Goal: Task Accomplishment & Management: Complete application form

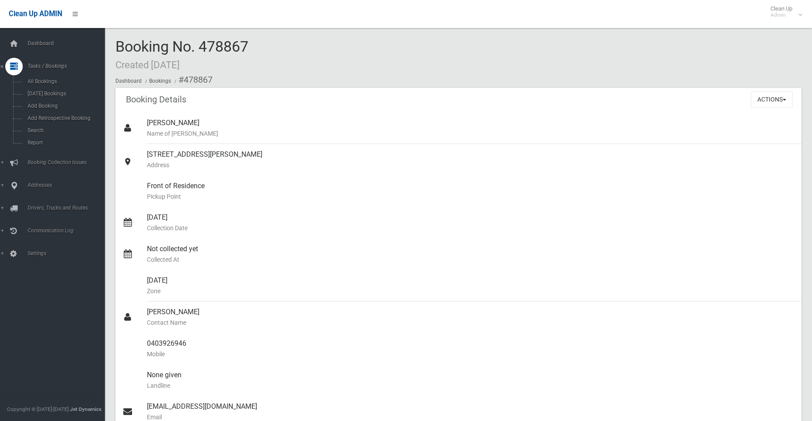
scroll to position [613, 0]
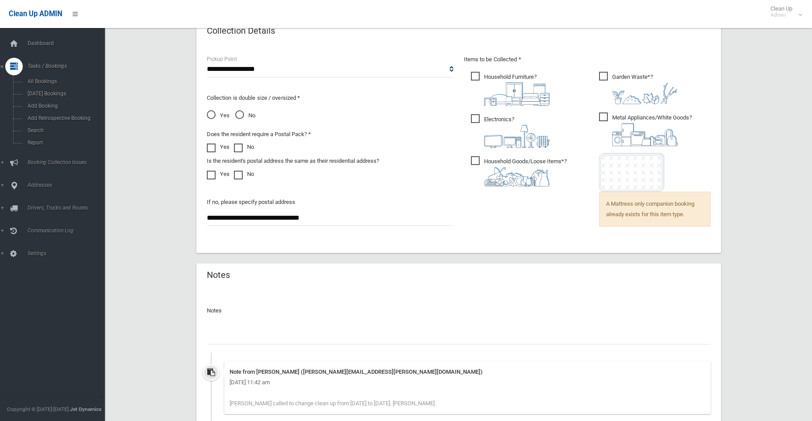
scroll to position [586, 0]
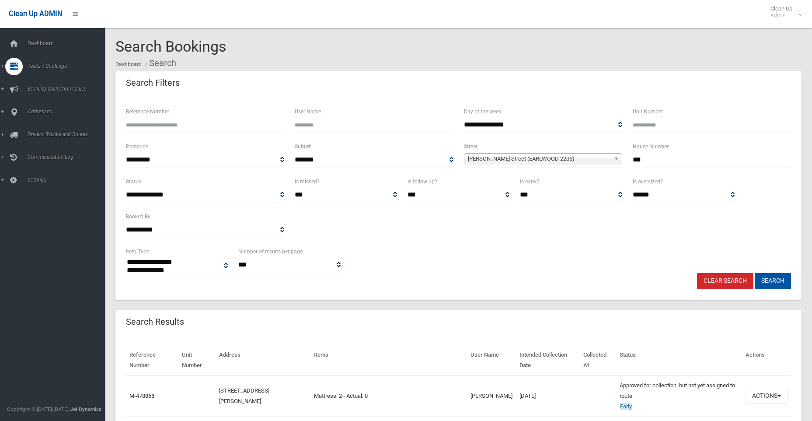
select select
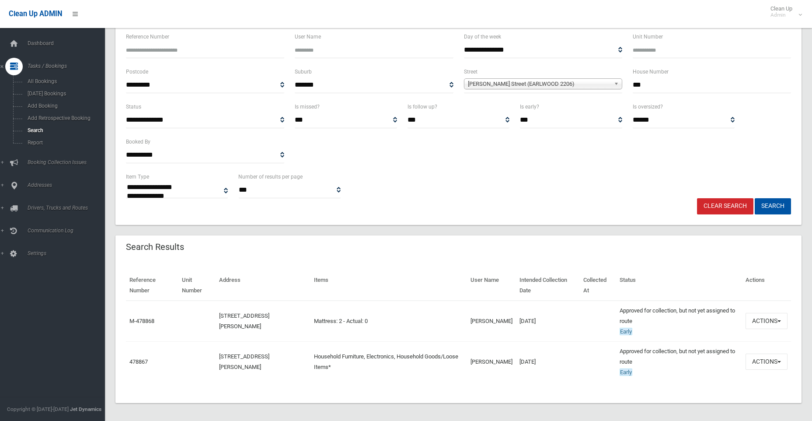
drag, startPoint x: 653, startPoint y: 83, endPoint x: 626, endPoint y: 86, distance: 27.3
click at [626, 86] on div "**********" at bounding box center [459, 84] width 676 height 35
type input "**"
click at [500, 82] on span "Homer Street (EARLWOOD 2206)" at bounding box center [539, 84] width 143 height 11
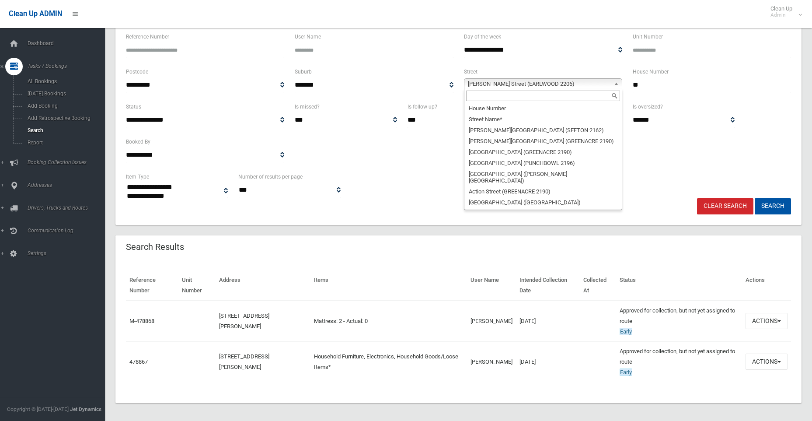
scroll to position [10877, 0]
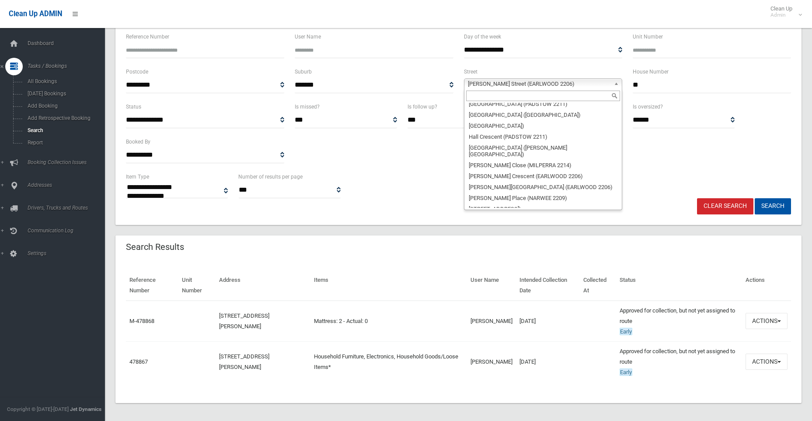
click at [485, 95] on input "text" at bounding box center [543, 96] width 154 height 11
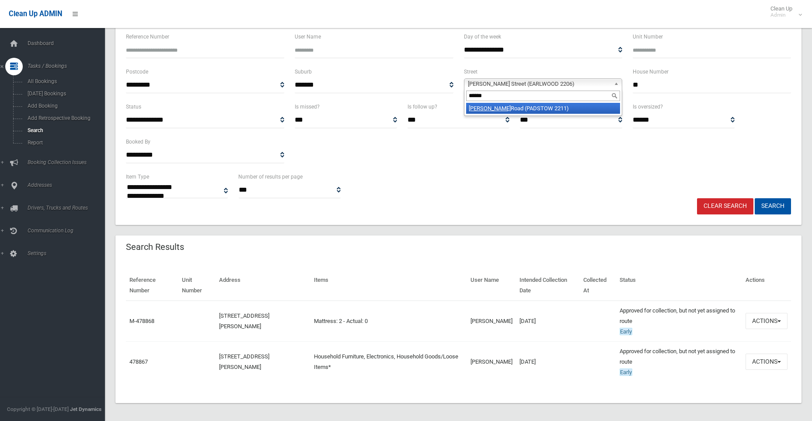
type input "******"
click at [488, 107] on li "Watson Road (PADSTOW 2211)" at bounding box center [543, 108] width 154 height 11
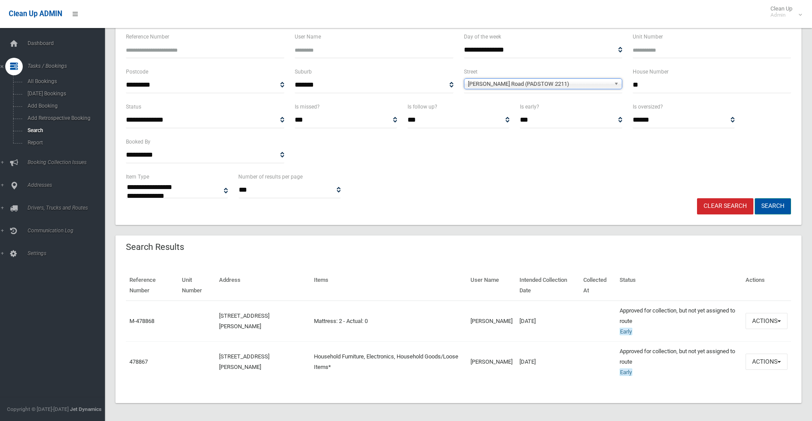
click at [779, 203] on button "Search" at bounding box center [773, 206] width 36 height 16
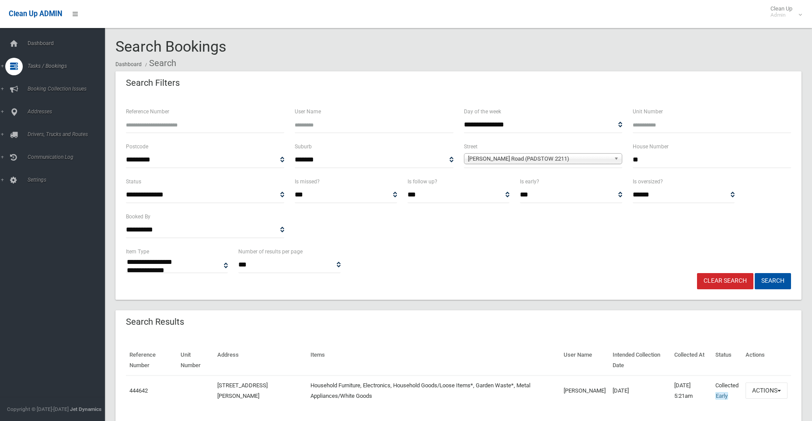
select select
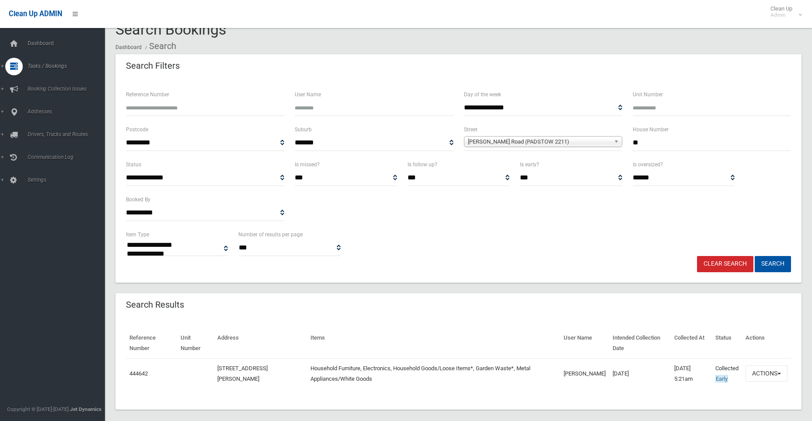
scroll to position [27, 0]
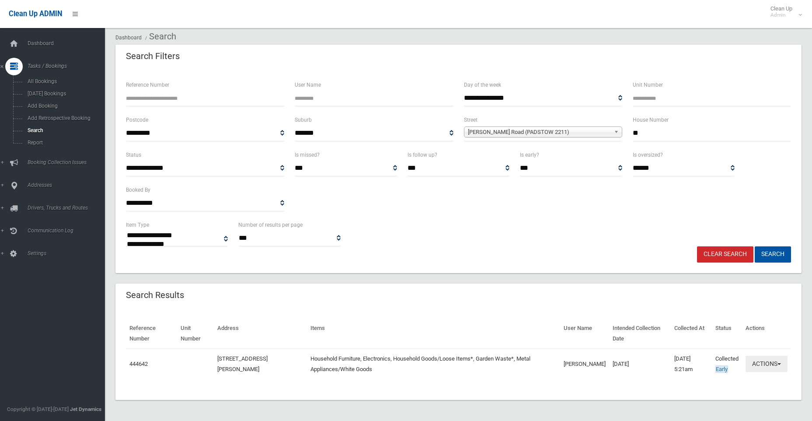
click at [766, 363] on button "Actions" at bounding box center [767, 364] width 42 height 16
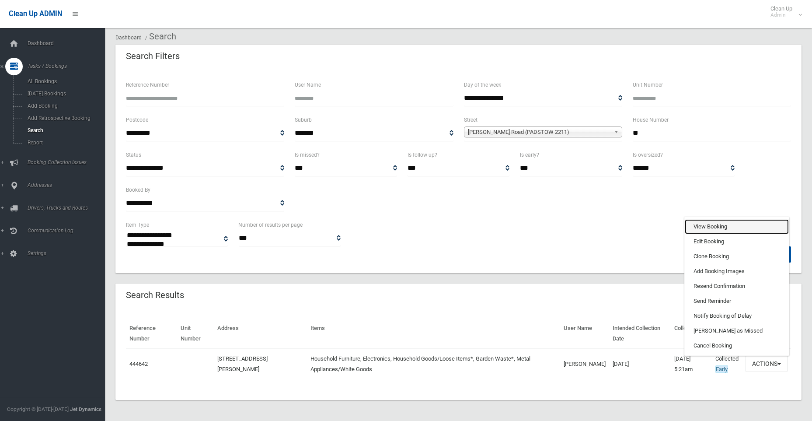
click at [708, 228] on link "View Booking" at bounding box center [737, 226] width 104 height 15
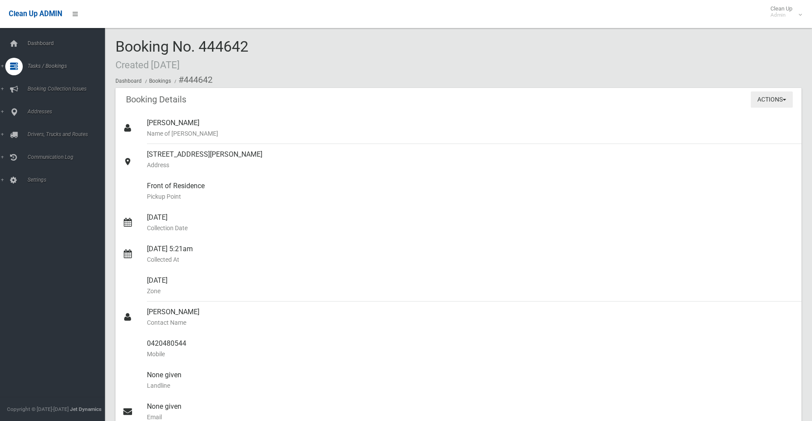
click at [775, 102] on button "Actions" at bounding box center [772, 99] width 42 height 16
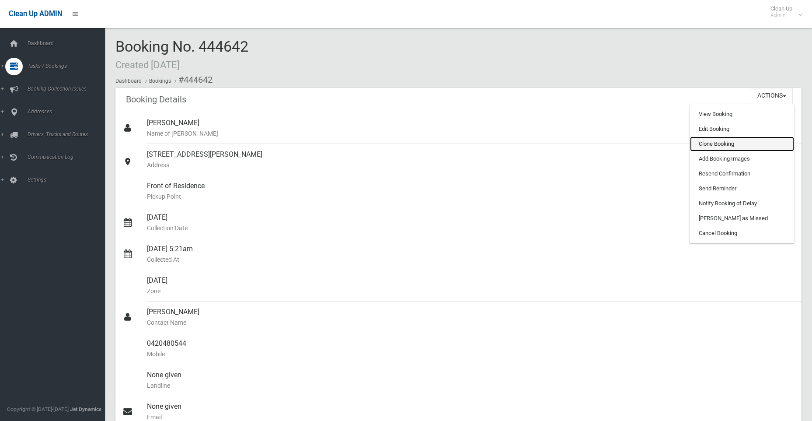
click at [713, 145] on link "Clone Booking" at bounding box center [742, 144] width 104 height 15
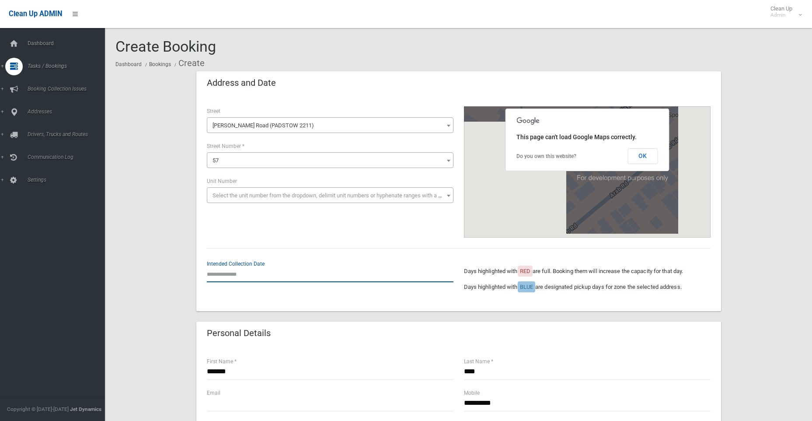
click at [232, 274] on input "text" at bounding box center [330, 274] width 247 height 16
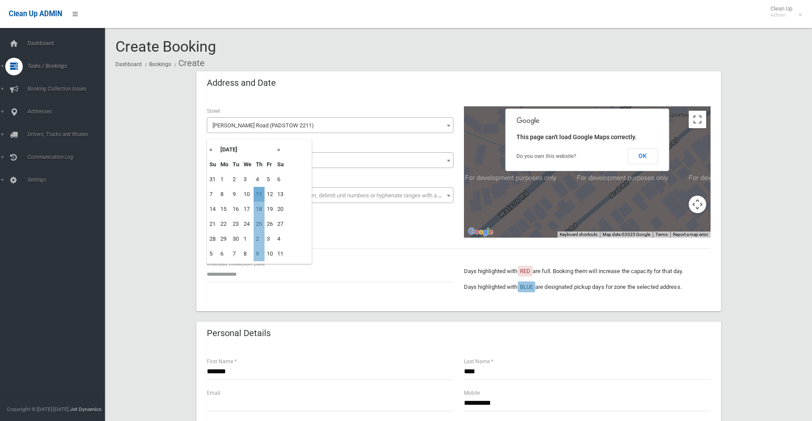
click at [258, 196] on td "11" at bounding box center [259, 194] width 11 height 15
type input "**********"
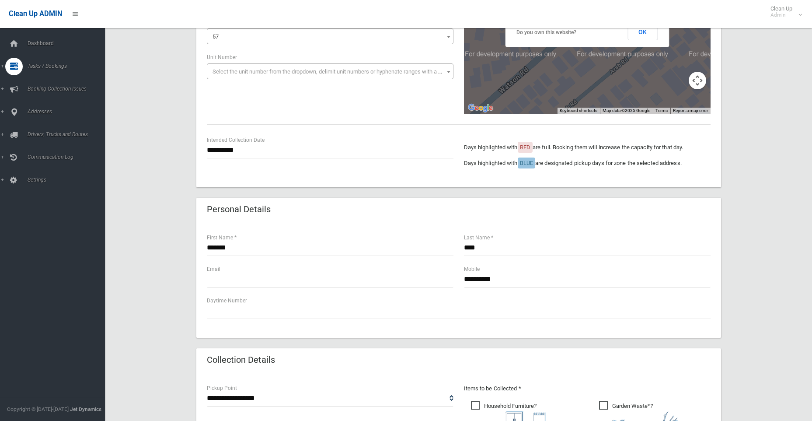
scroll to position [131, 0]
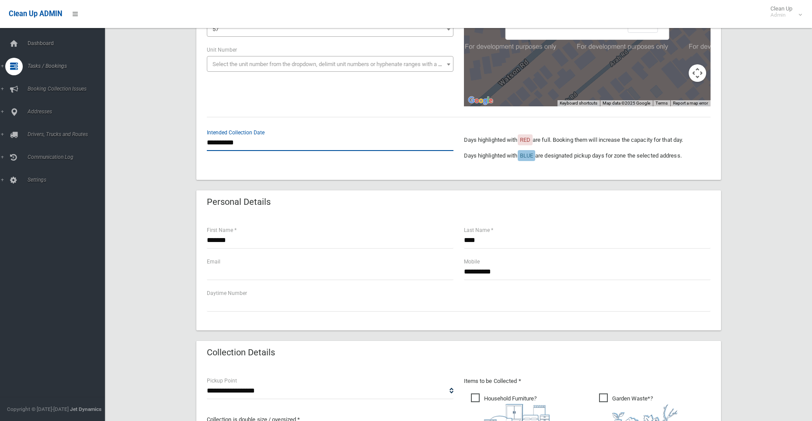
click at [228, 142] on input "**********" at bounding box center [330, 143] width 247 height 16
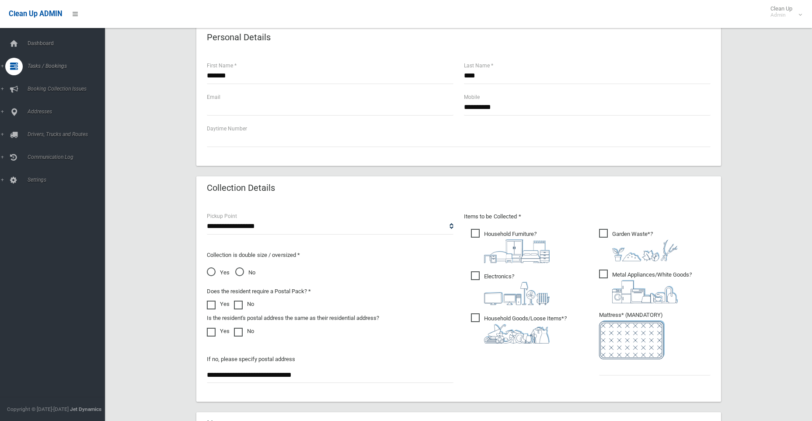
scroll to position [306, 0]
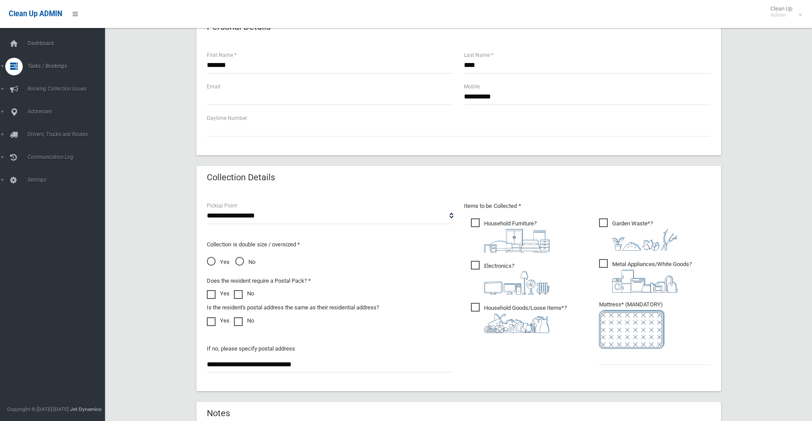
drag, startPoint x: 357, startPoint y: 370, endPoint x: 175, endPoint y: 375, distance: 182.1
click at [175, 375] on div "**********" at bounding box center [459, 146] width 686 height 763
click at [601, 362] on input "text" at bounding box center [655, 357] width 112 height 16
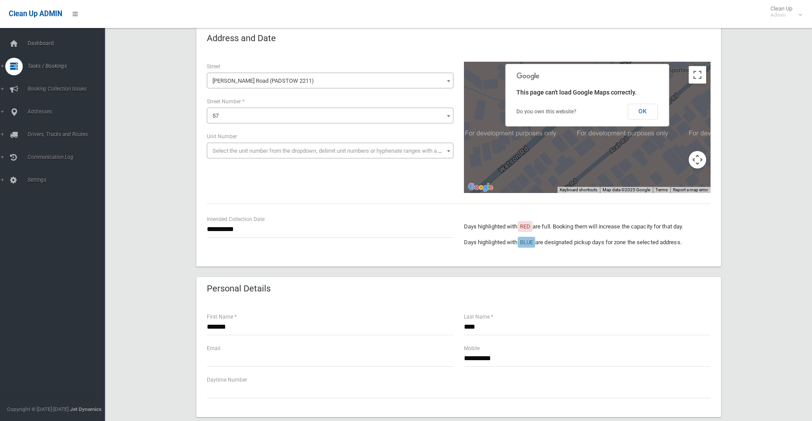
scroll to position [44, 0]
type input "*"
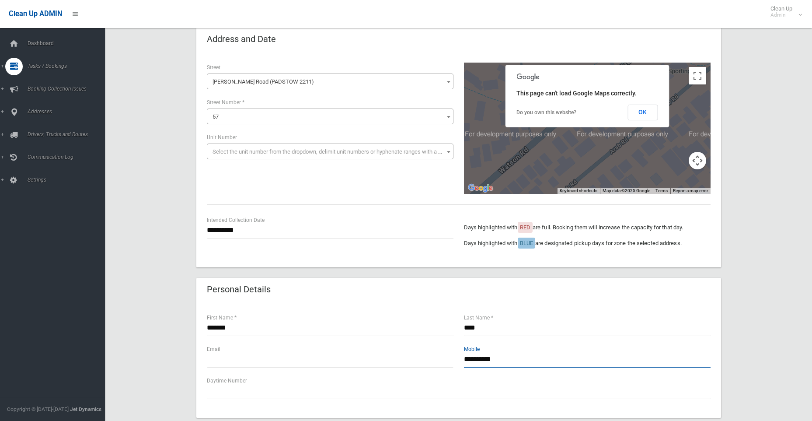
click at [494, 359] on input "**********" at bounding box center [587, 359] width 247 height 16
click at [492, 359] on input "**********" at bounding box center [587, 359] width 247 height 16
click at [480, 357] on input "**********" at bounding box center [587, 359] width 247 height 16
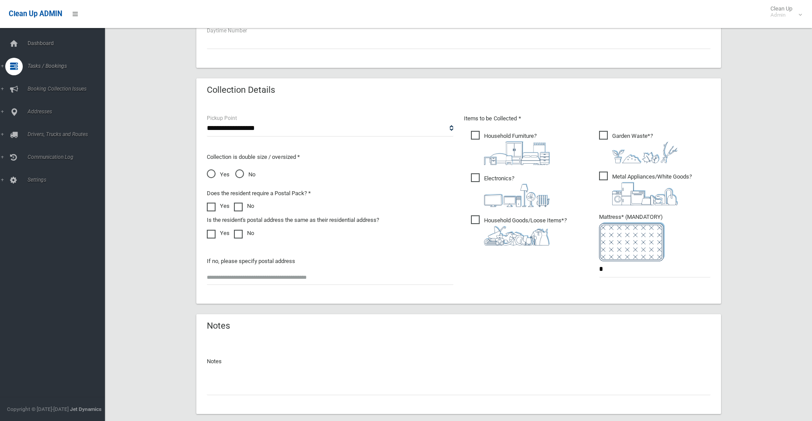
scroll to position [445, 0]
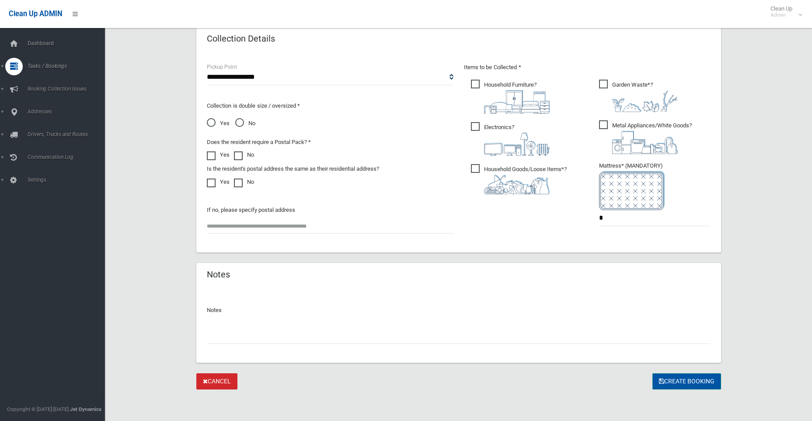
type input "**********"
click at [693, 380] on button "Create Booking" at bounding box center [687, 381] width 69 height 16
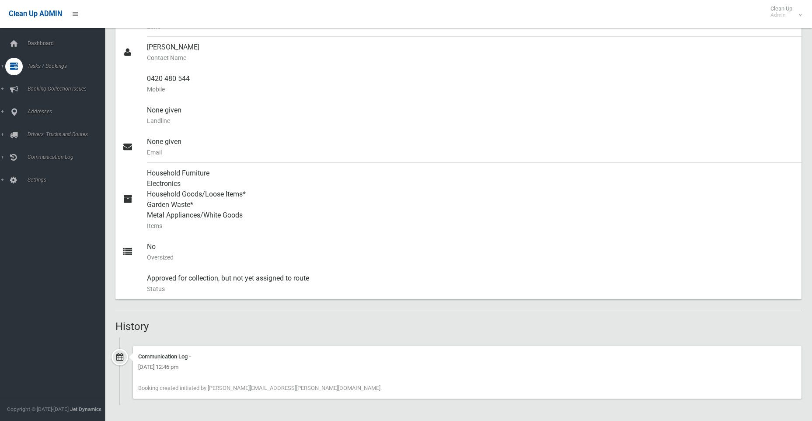
scroll to position [2, 0]
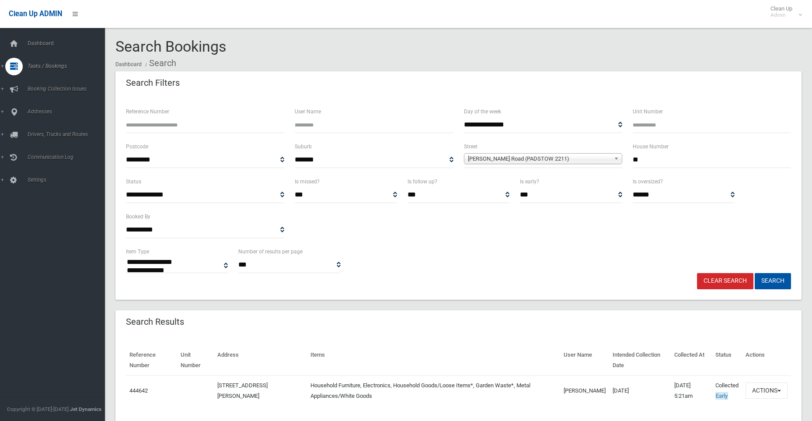
select select
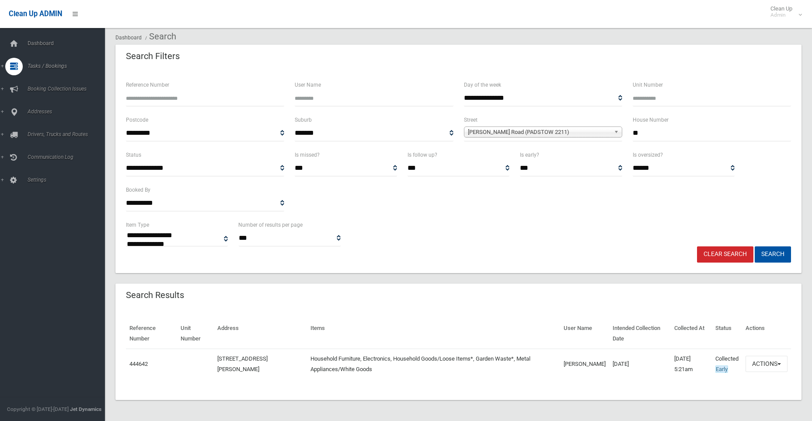
scroll to position [27, 0]
drag, startPoint x: 653, startPoint y: 134, endPoint x: 628, endPoint y: 131, distance: 24.7
click at [628, 131] on div "House Number **" at bounding box center [712, 132] width 169 height 35
type input "**"
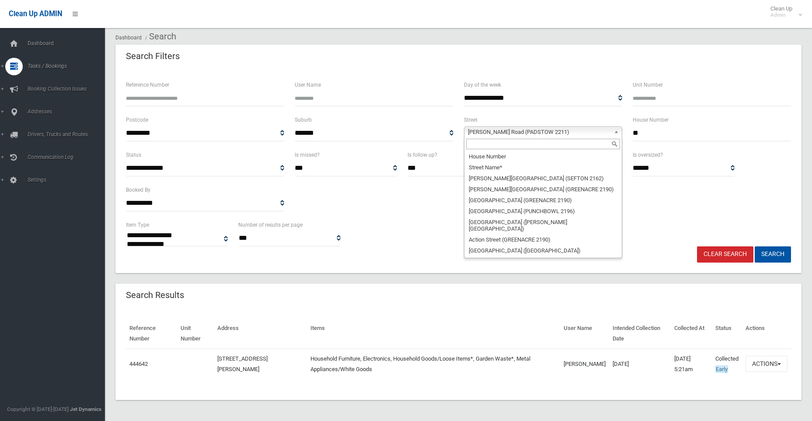
click at [516, 128] on span "[PERSON_NAME] Road (PADSTOW 2211)" at bounding box center [539, 132] width 143 height 11
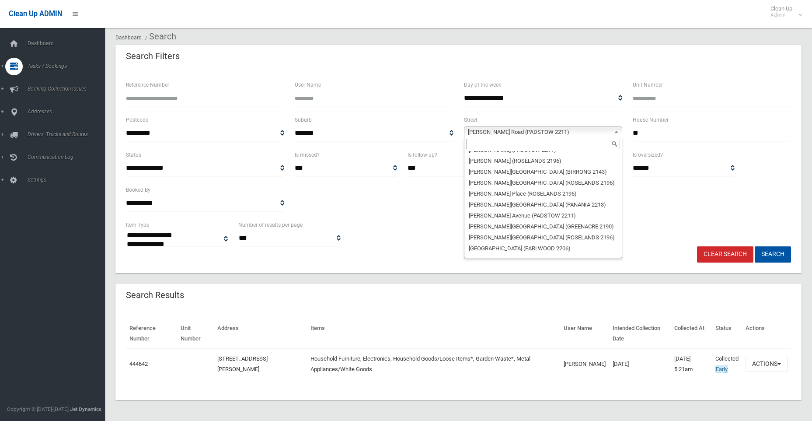
click at [509, 147] on input "text" at bounding box center [543, 144] width 154 height 11
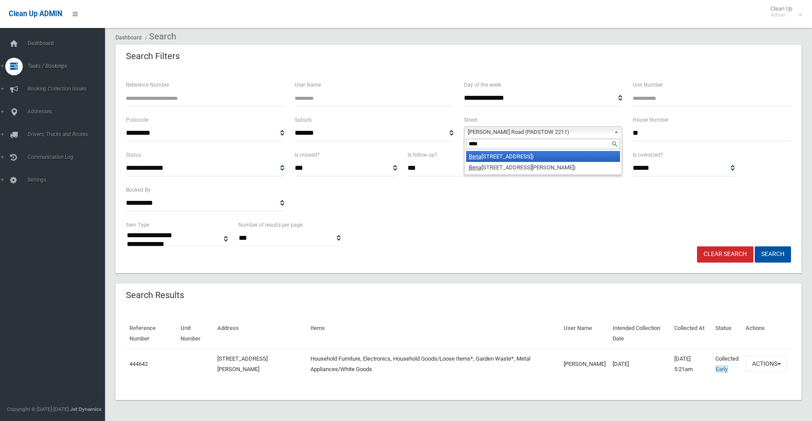
type input "****"
click at [504, 157] on li "Bena roon Road (LAKEMBA 2195)" at bounding box center [543, 156] width 154 height 11
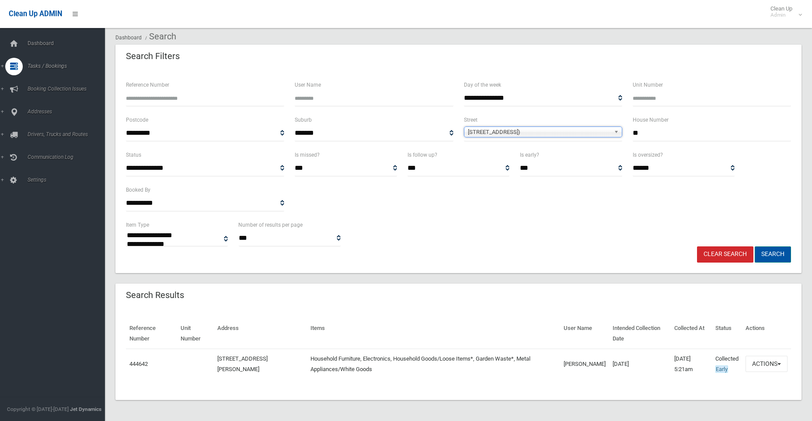
click at [777, 251] on button "Search" at bounding box center [773, 254] width 36 height 16
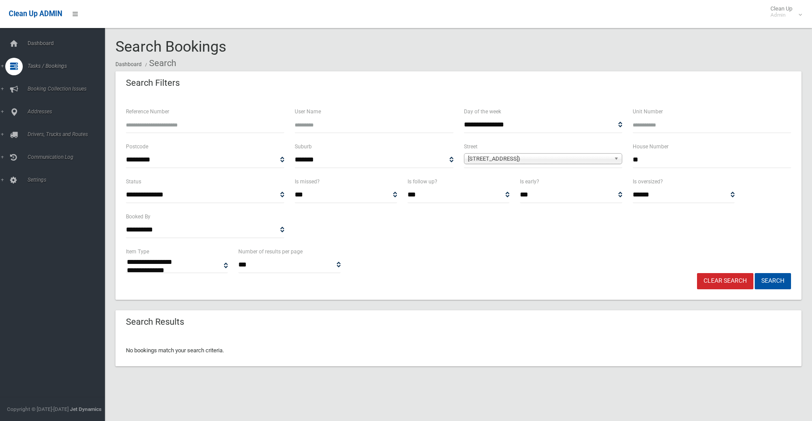
select select
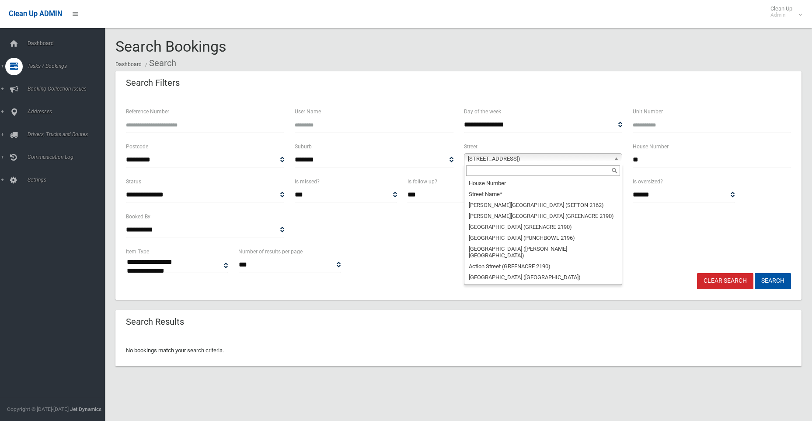
click at [554, 159] on span "[STREET_ADDRESS])" at bounding box center [539, 159] width 143 height 11
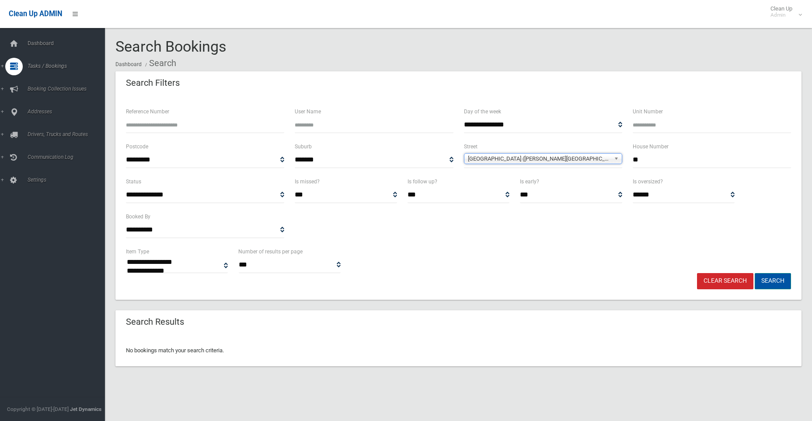
click at [775, 284] on button "Search" at bounding box center [773, 281] width 36 height 16
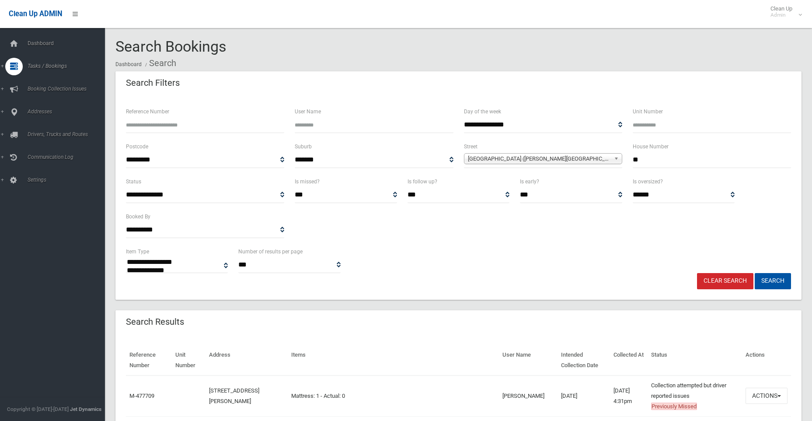
select select
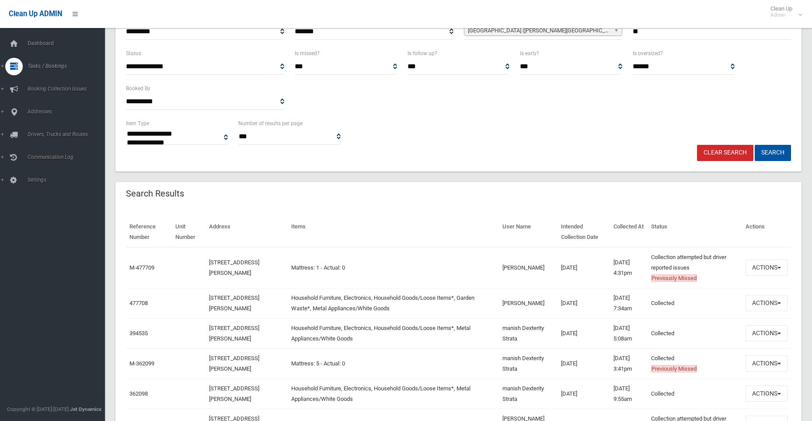
scroll to position [175, 0]
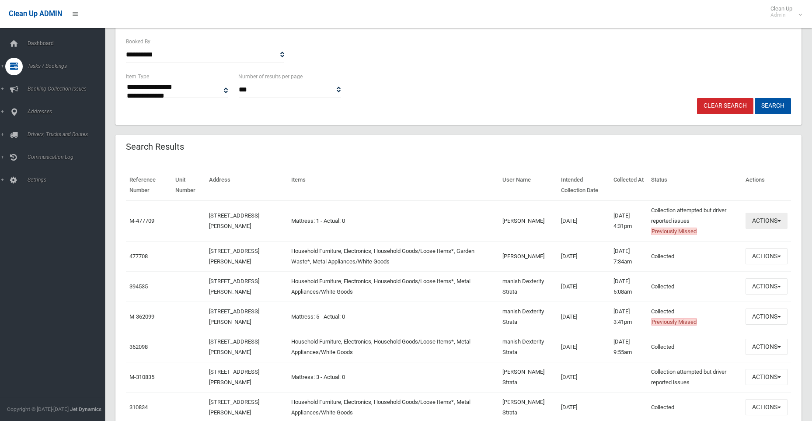
click at [764, 217] on button "Actions" at bounding box center [767, 221] width 42 height 16
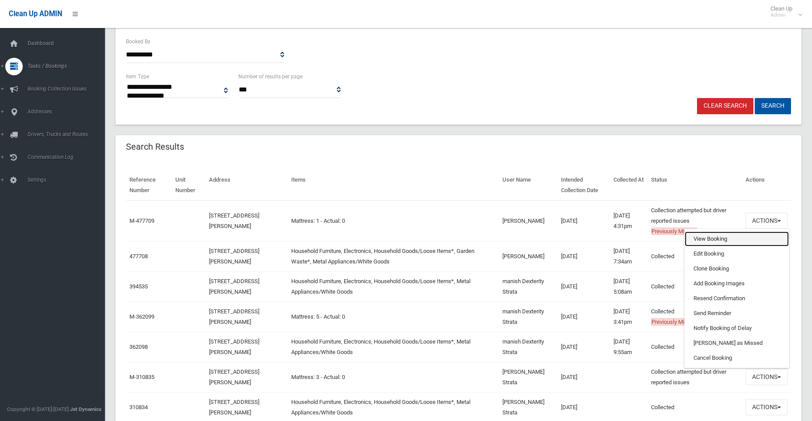
click at [707, 238] on link "View Booking" at bounding box center [737, 238] width 104 height 15
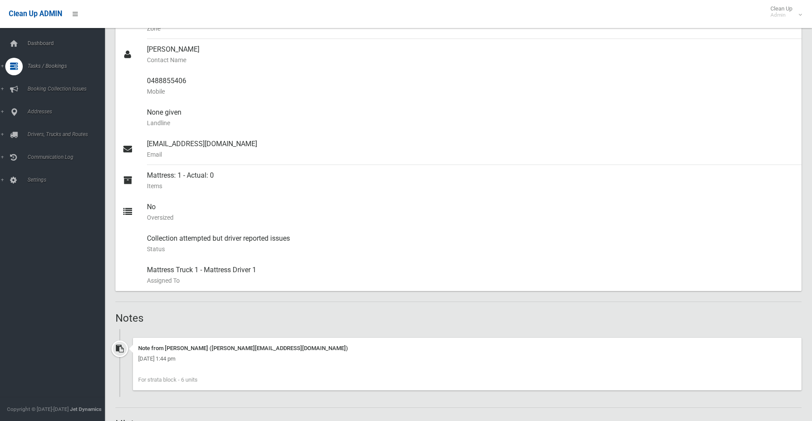
scroll to position [525, 0]
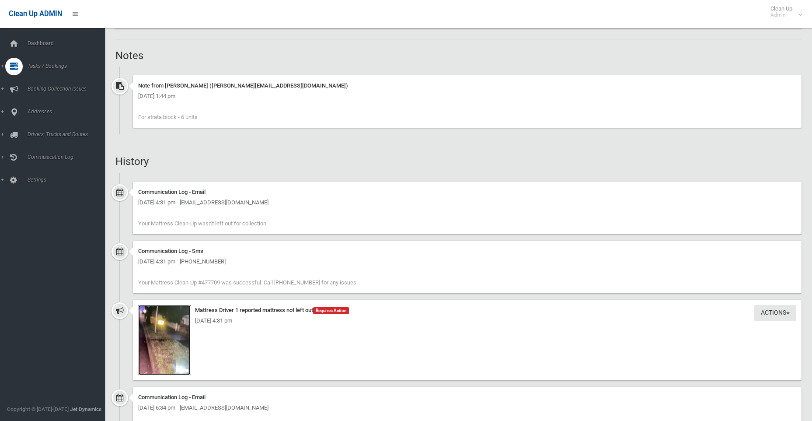
click at [167, 343] on img at bounding box center [164, 340] width 53 height 70
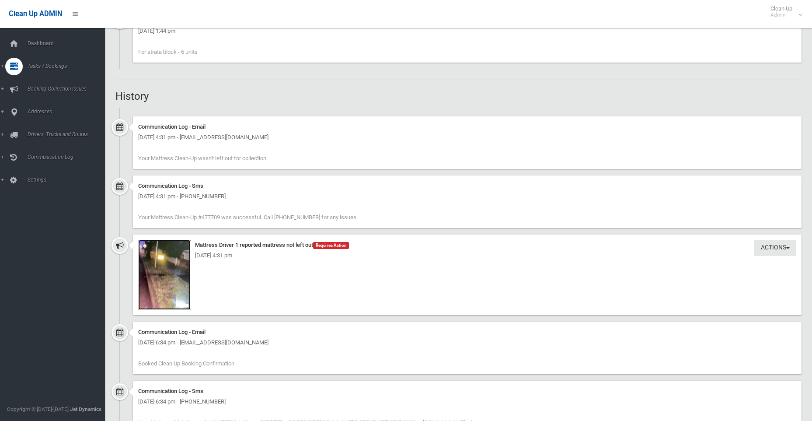
scroll to position [656, 0]
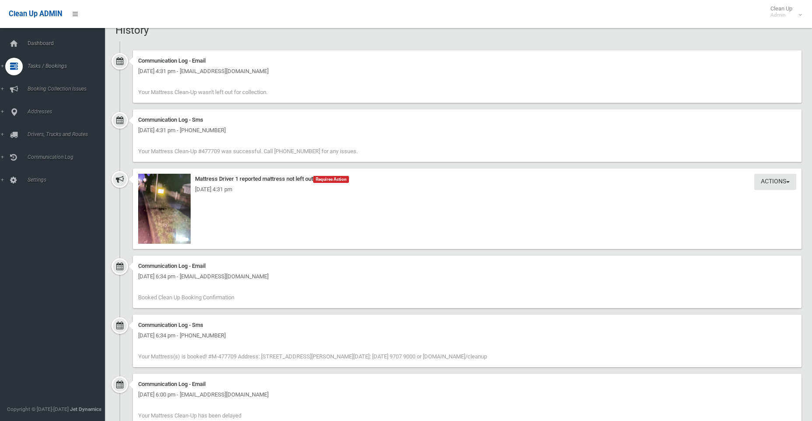
click at [415, 253] on div "Actions Take Action Mattress Driver 1 reported mattress not left out Requires A…" at bounding box center [459, 211] width 686 height 87
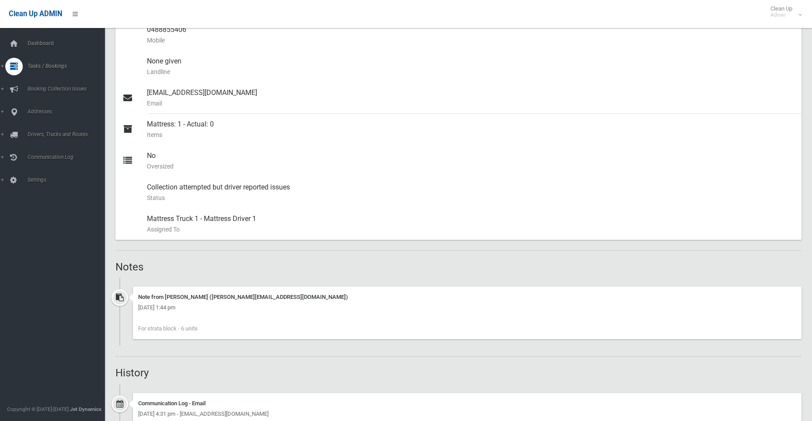
scroll to position [481, 0]
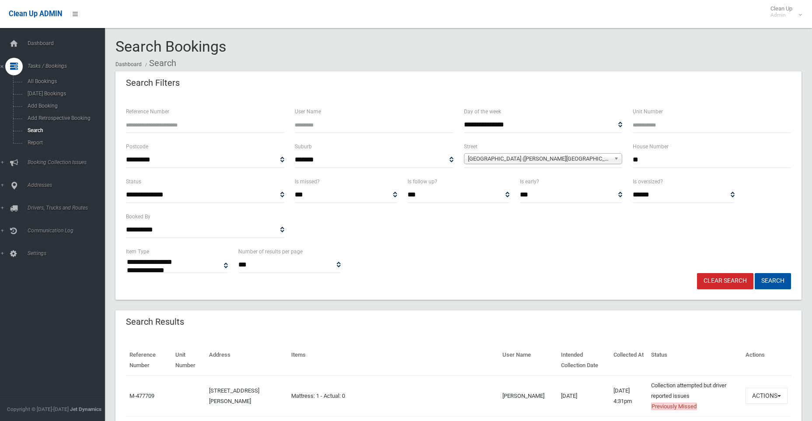
select select
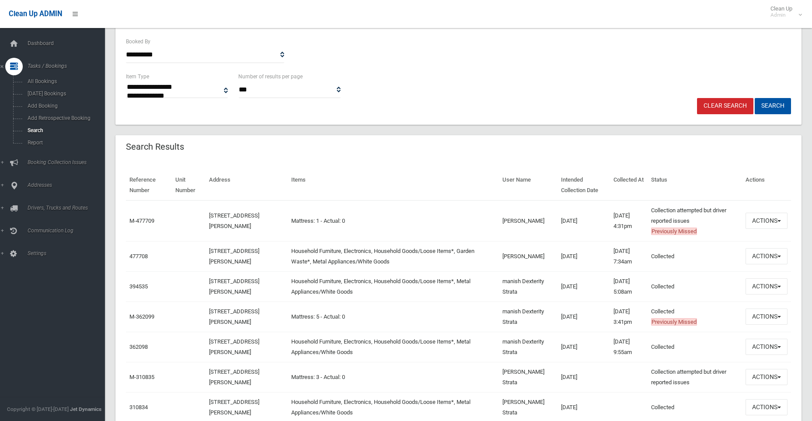
scroll to position [175, 0]
click at [757, 257] on button "Actions" at bounding box center [767, 256] width 42 height 16
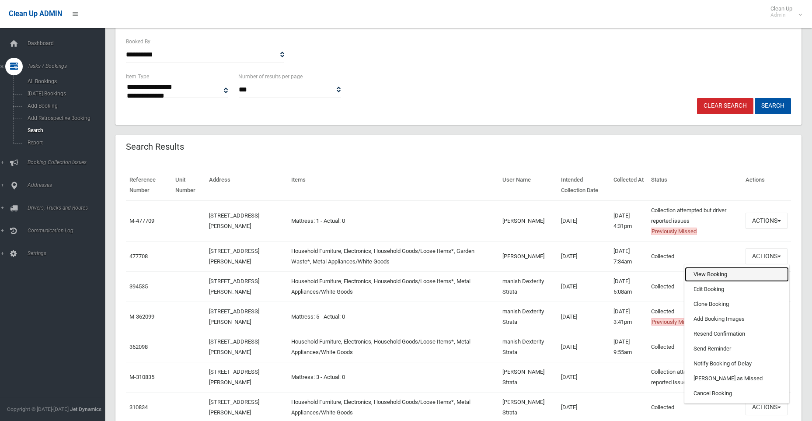
click at [721, 273] on link "View Booking" at bounding box center [737, 274] width 104 height 15
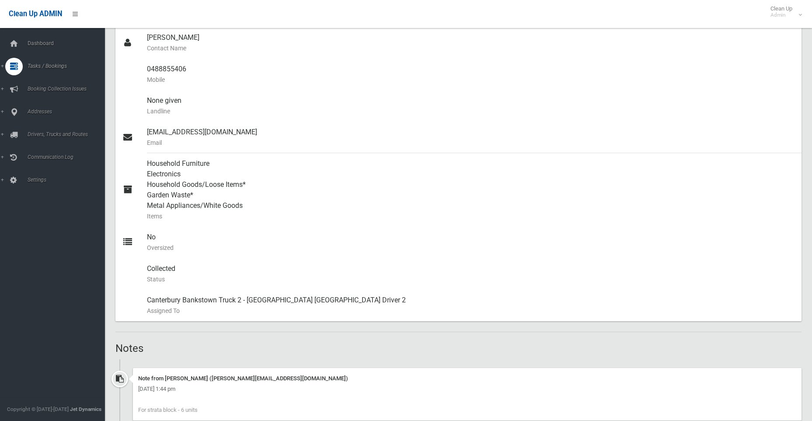
scroll to position [481, 0]
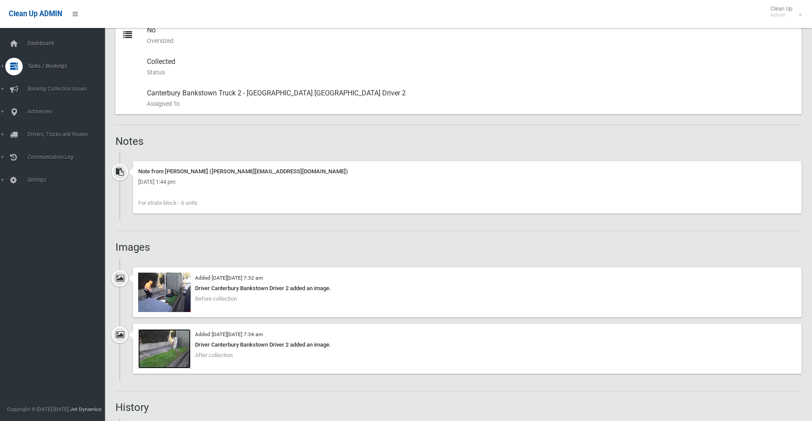
click at [163, 355] on img at bounding box center [164, 348] width 53 height 39
click at [163, 294] on img at bounding box center [164, 292] width 53 height 39
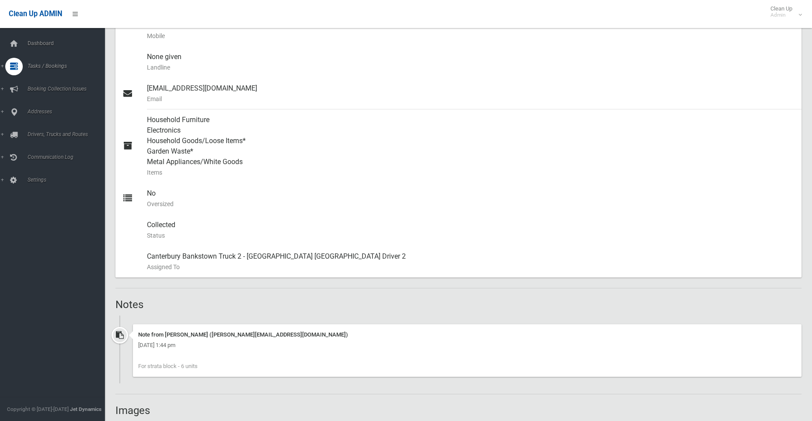
scroll to position [131, 0]
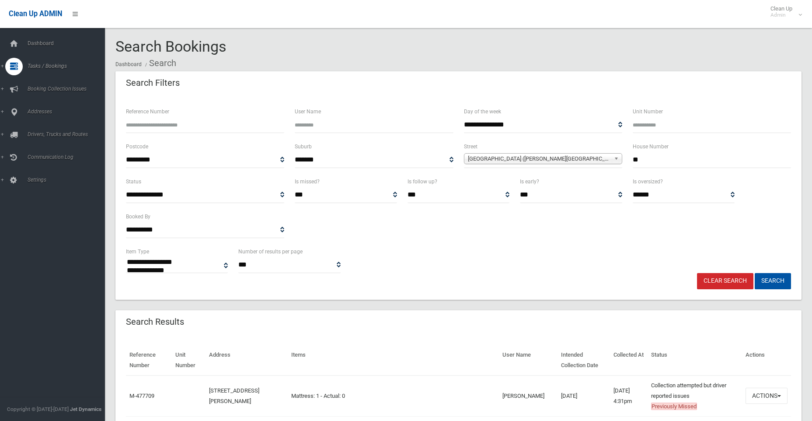
select select
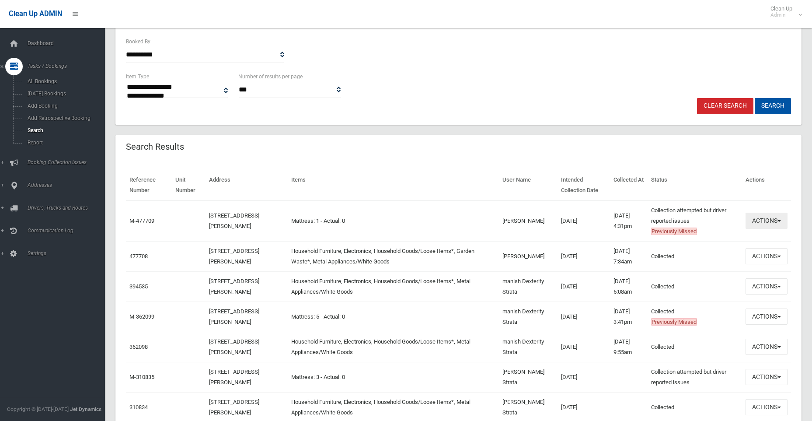
click at [756, 221] on button "Actions" at bounding box center [767, 221] width 42 height 16
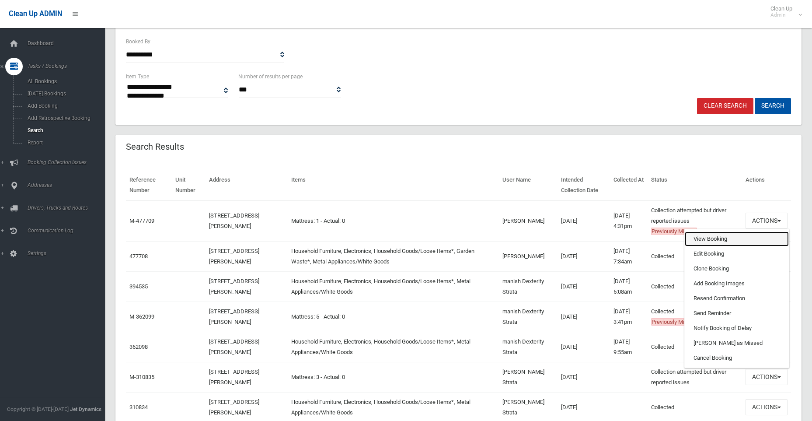
click at [707, 238] on link "View Booking" at bounding box center [737, 238] width 104 height 15
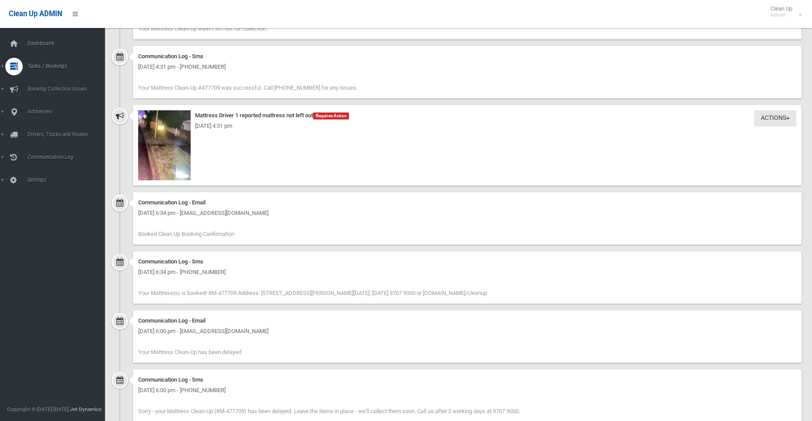
scroll to position [700, 0]
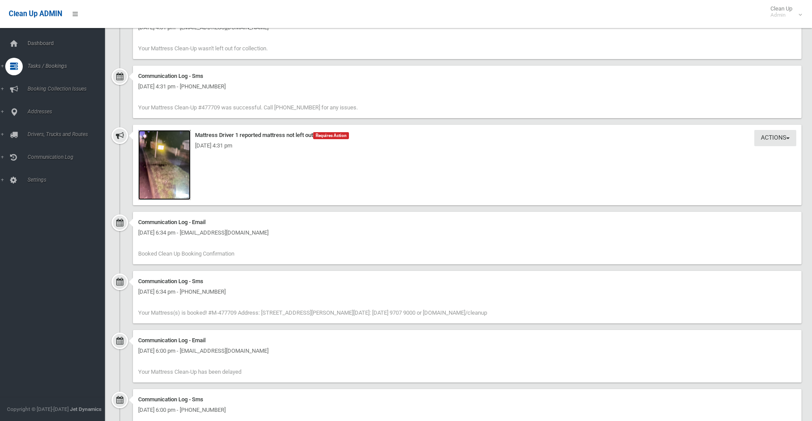
click at [154, 159] on img at bounding box center [164, 165] width 53 height 70
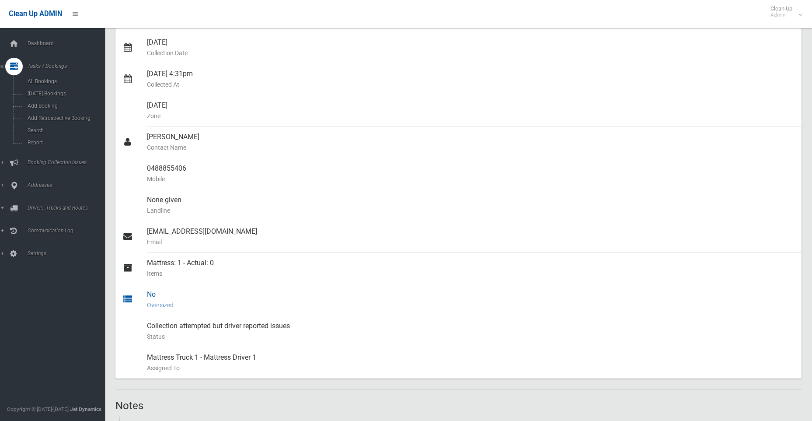
scroll to position [0, 0]
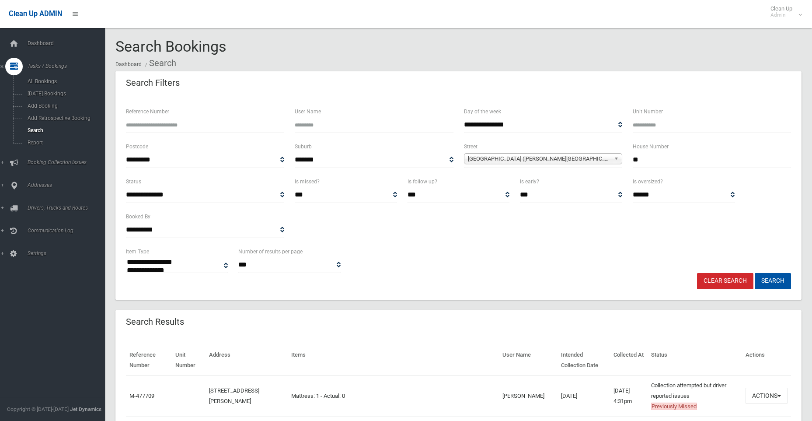
select select
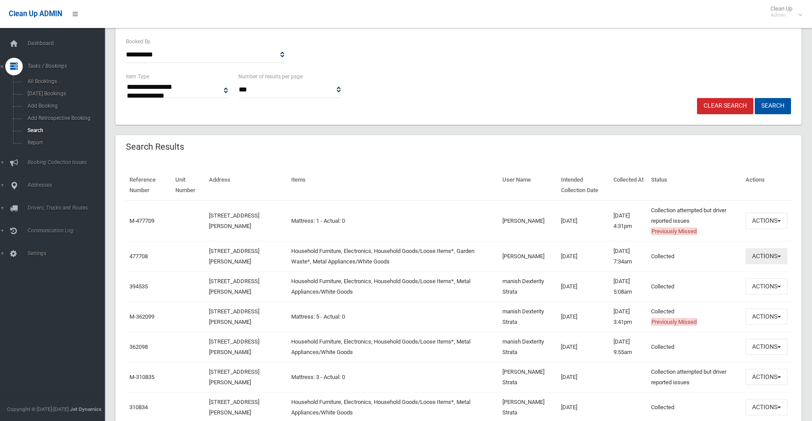
click at [758, 256] on button "Actions" at bounding box center [767, 256] width 42 height 16
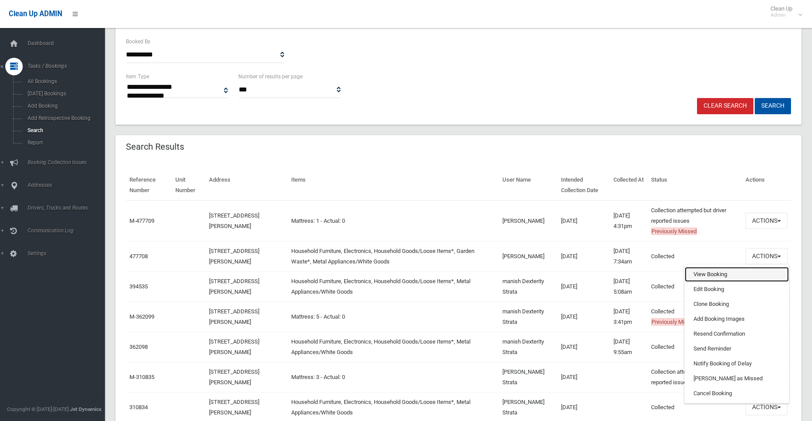
click at [712, 276] on link "View Booking" at bounding box center [737, 274] width 104 height 15
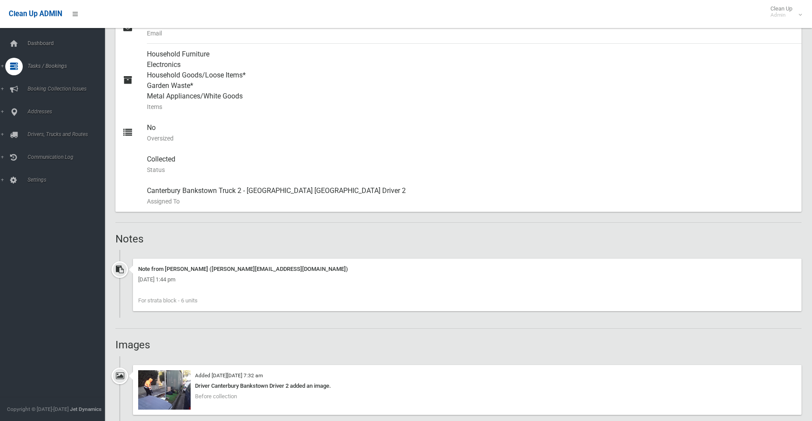
scroll to position [525, 0]
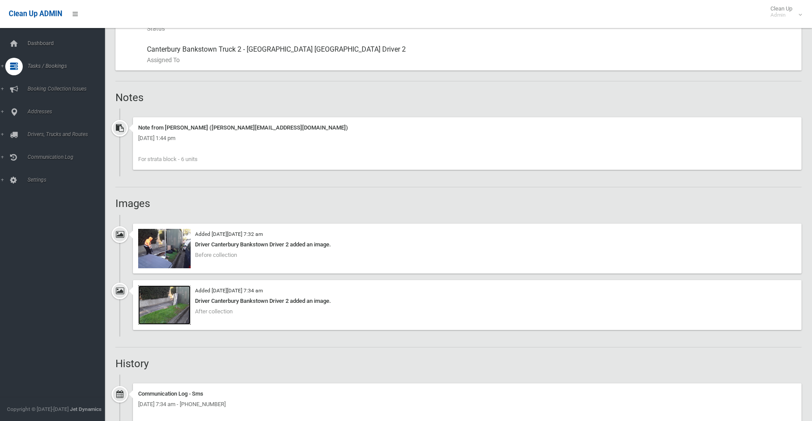
click at [173, 305] on img at bounding box center [164, 304] width 53 height 39
click at [158, 247] on img at bounding box center [164, 248] width 53 height 39
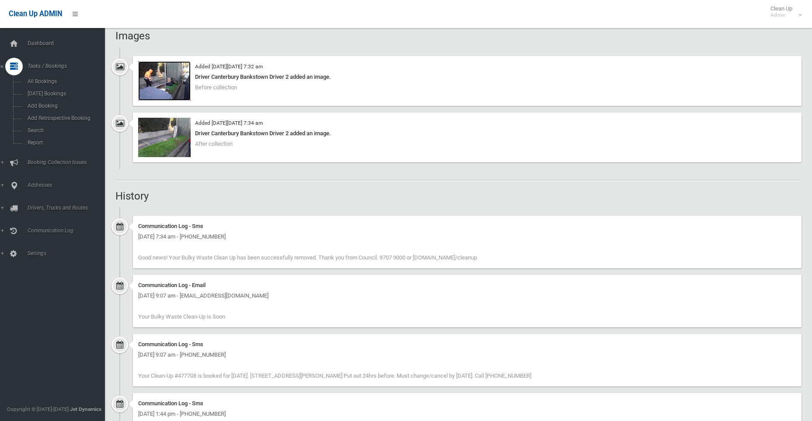
scroll to position [700, 0]
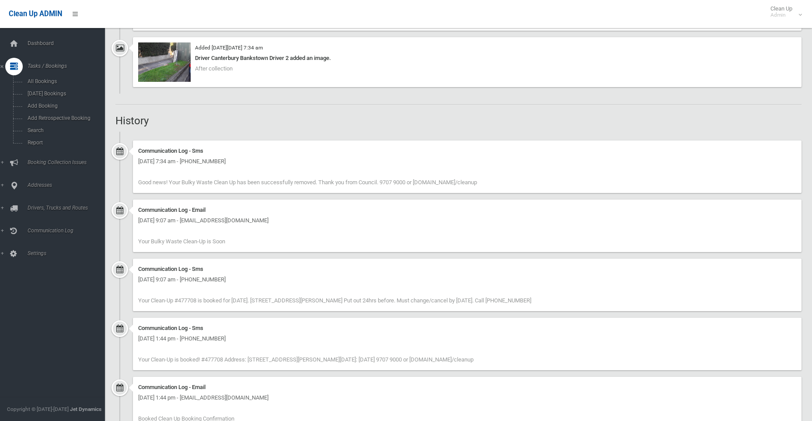
scroll to position [788, 0]
